Goal: Transaction & Acquisition: Purchase product/service

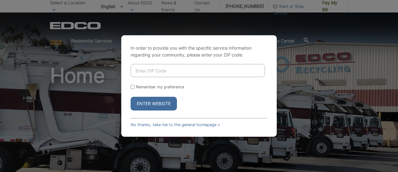
click at [144, 72] on input "Enter ZIP Code" at bounding box center [198, 70] width 134 height 13
type input "91941"
click at [156, 103] on button "Enter Website" at bounding box center [154, 104] width 46 height 14
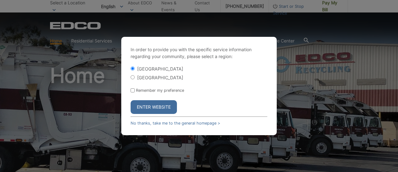
click at [134, 76] on input "[GEOGRAPHIC_DATA]" at bounding box center [133, 77] width 4 height 4
radio input "true"
click at [154, 107] on button "Enter Website" at bounding box center [154, 107] width 46 height 14
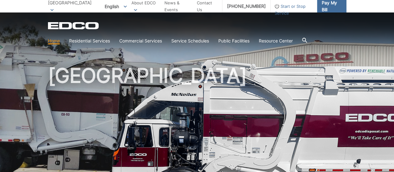
click at [332, 6] on span "Pay My Bill" at bounding box center [332, 6] width 20 height 14
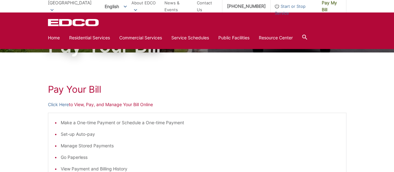
scroll to position [59, 0]
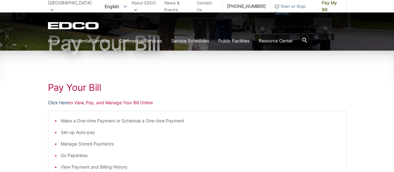
click at [54, 103] on link "Click Here" at bounding box center [58, 102] width 21 height 7
